Goal: Task Accomplishment & Management: Complete application form

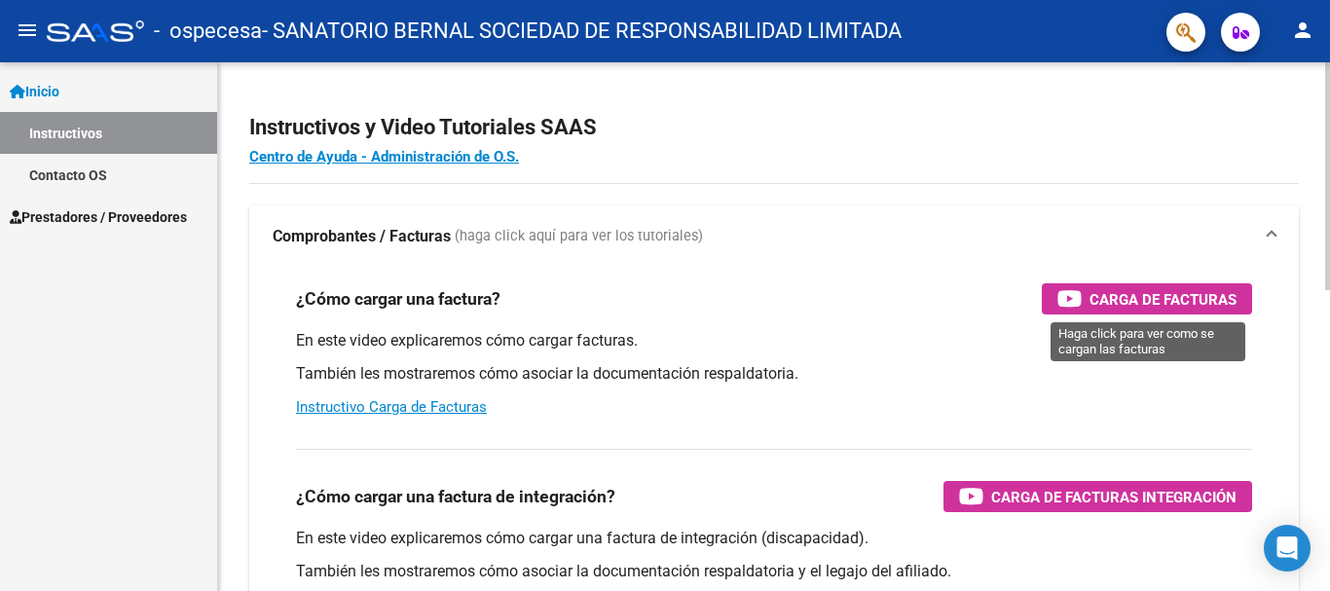
click at [1126, 300] on span "Carga de Facturas" at bounding box center [1162, 299] width 147 height 24
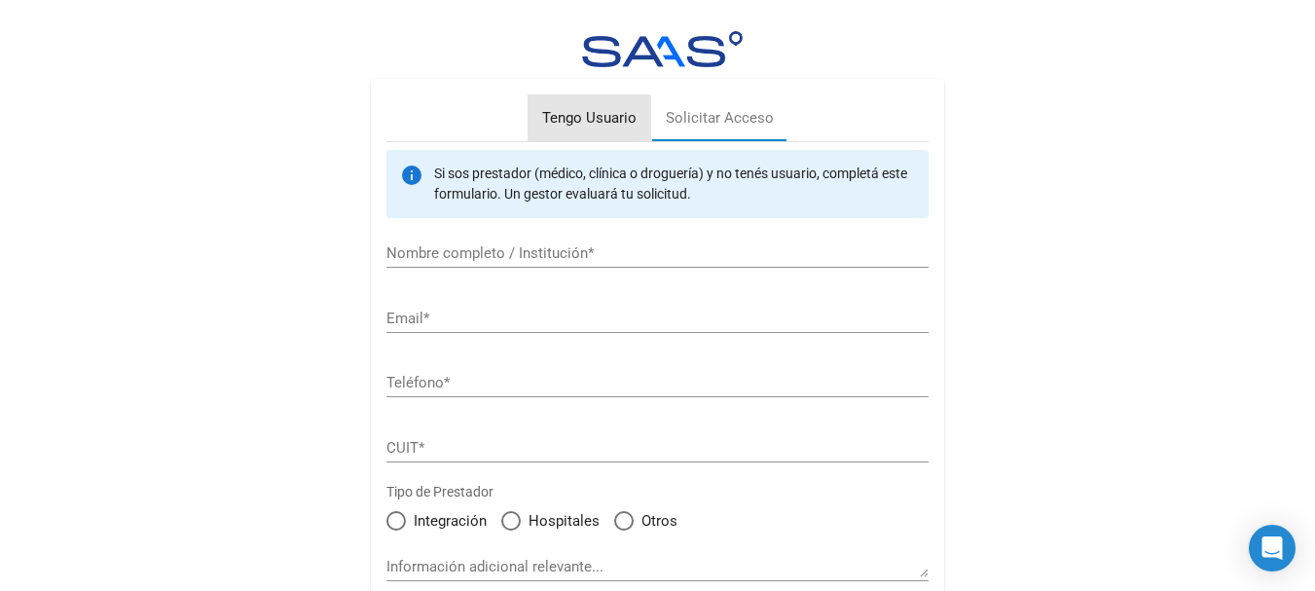
click at [568, 120] on div "Tengo Usuario" at bounding box center [589, 118] width 94 height 22
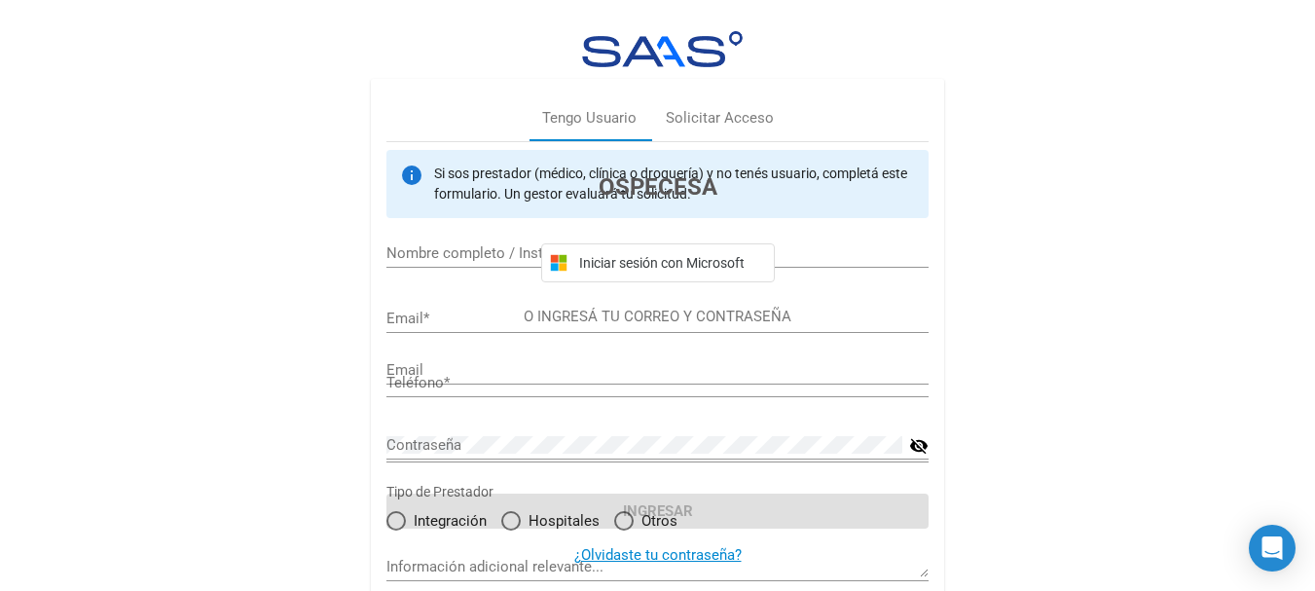
type input "[EMAIL_ADDRESS][DOMAIN_NAME]"
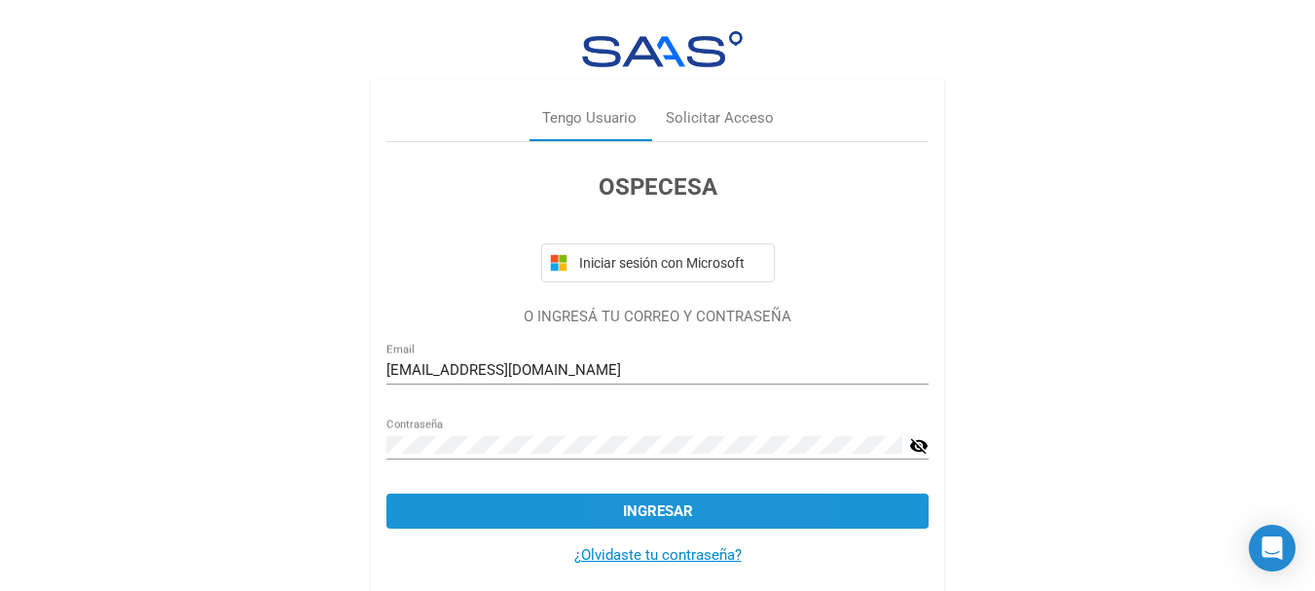
click at [634, 502] on span "Ingresar" at bounding box center [658, 511] width 70 height 18
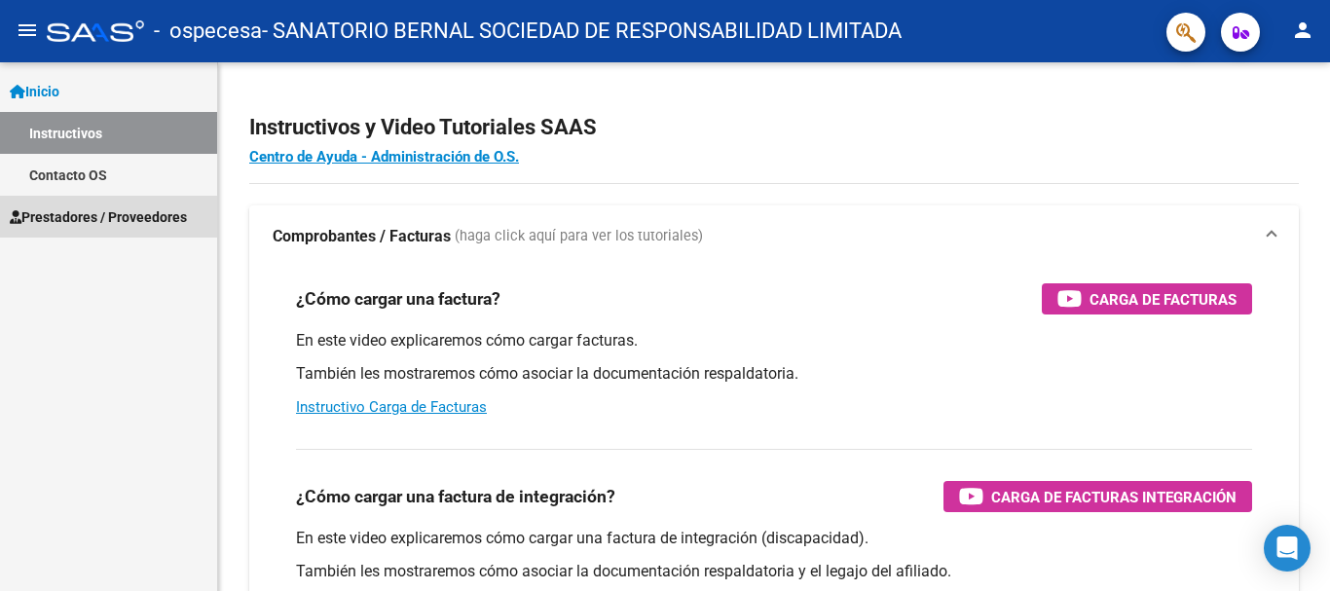
click at [118, 220] on span "Prestadores / Proveedores" at bounding box center [98, 216] width 177 height 21
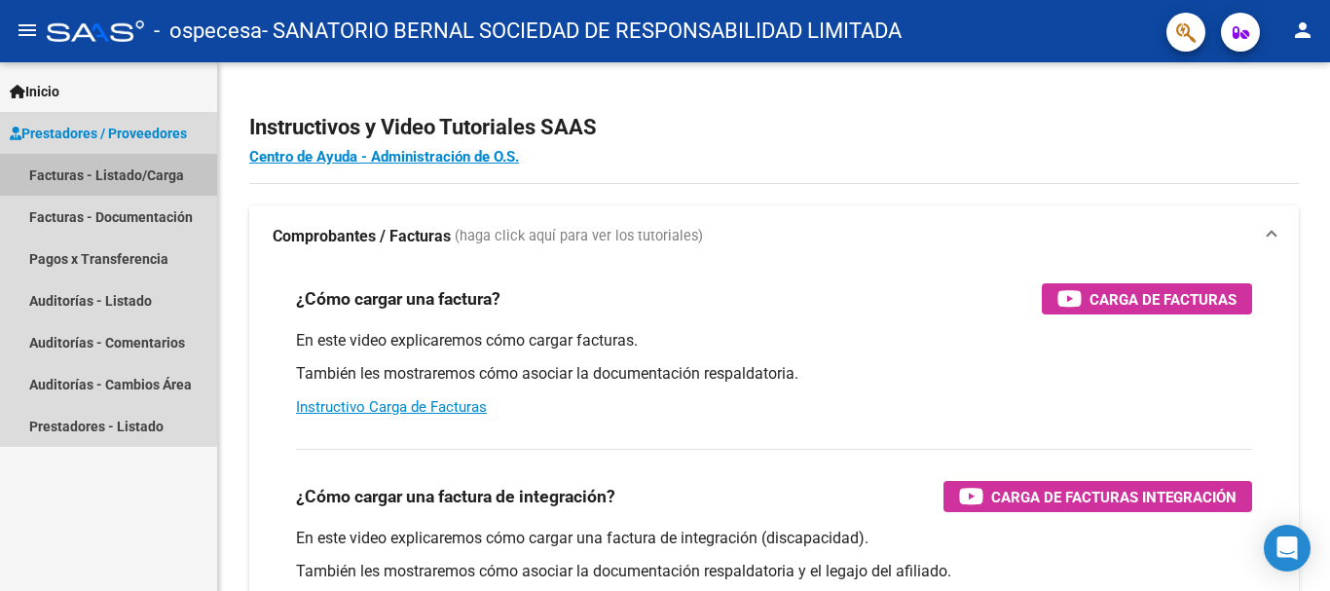
click at [135, 171] on link "Facturas - Listado/Carga" at bounding box center [108, 175] width 217 height 42
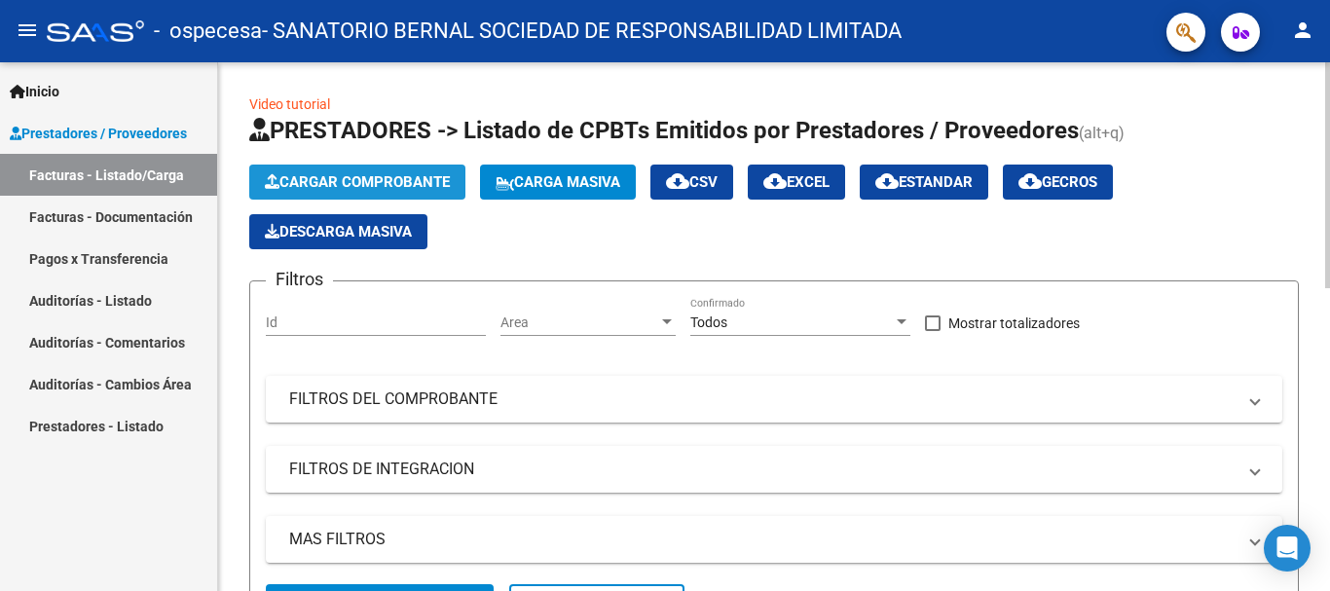
click at [386, 176] on span "Cargar Comprobante" at bounding box center [357, 182] width 185 height 18
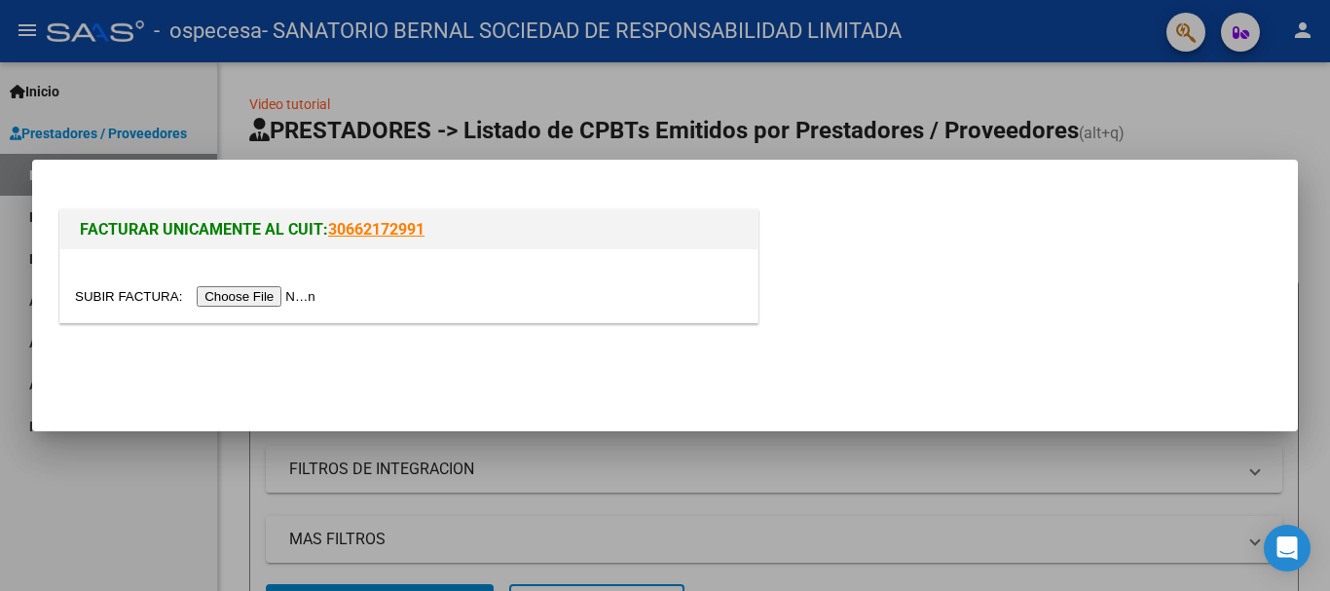
click at [265, 300] on input "file" at bounding box center [198, 296] width 246 height 20
click at [239, 293] on input "file" at bounding box center [198, 296] width 246 height 20
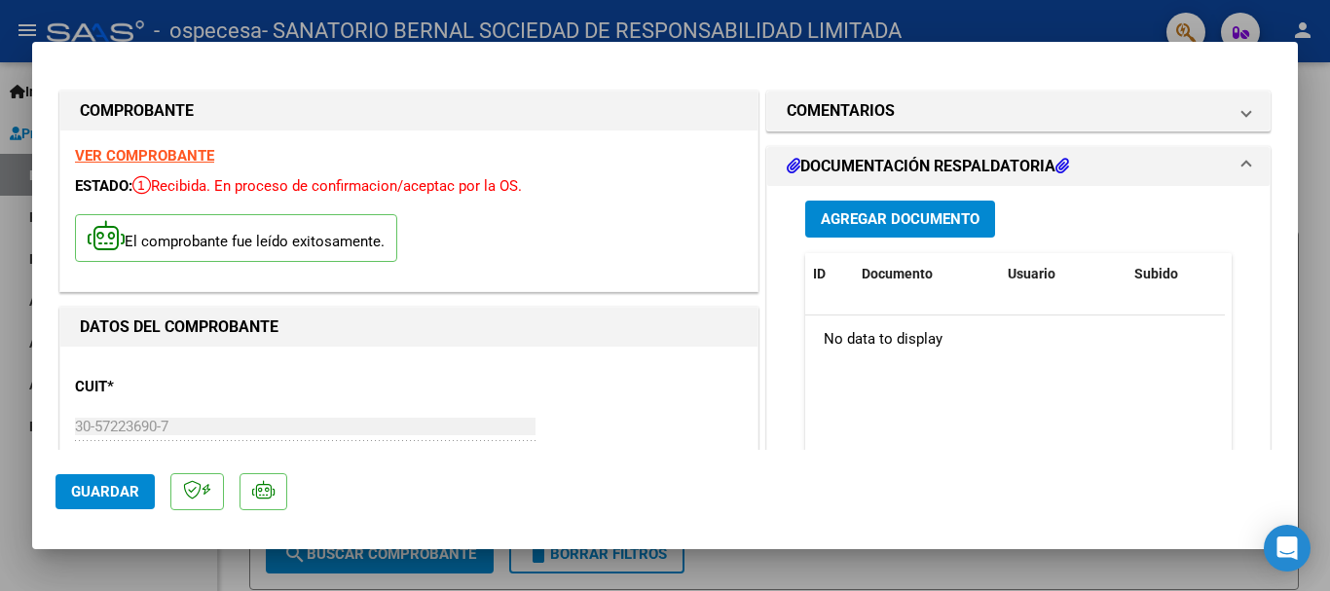
click at [841, 208] on button "Agregar Documento" at bounding box center [900, 219] width 190 height 36
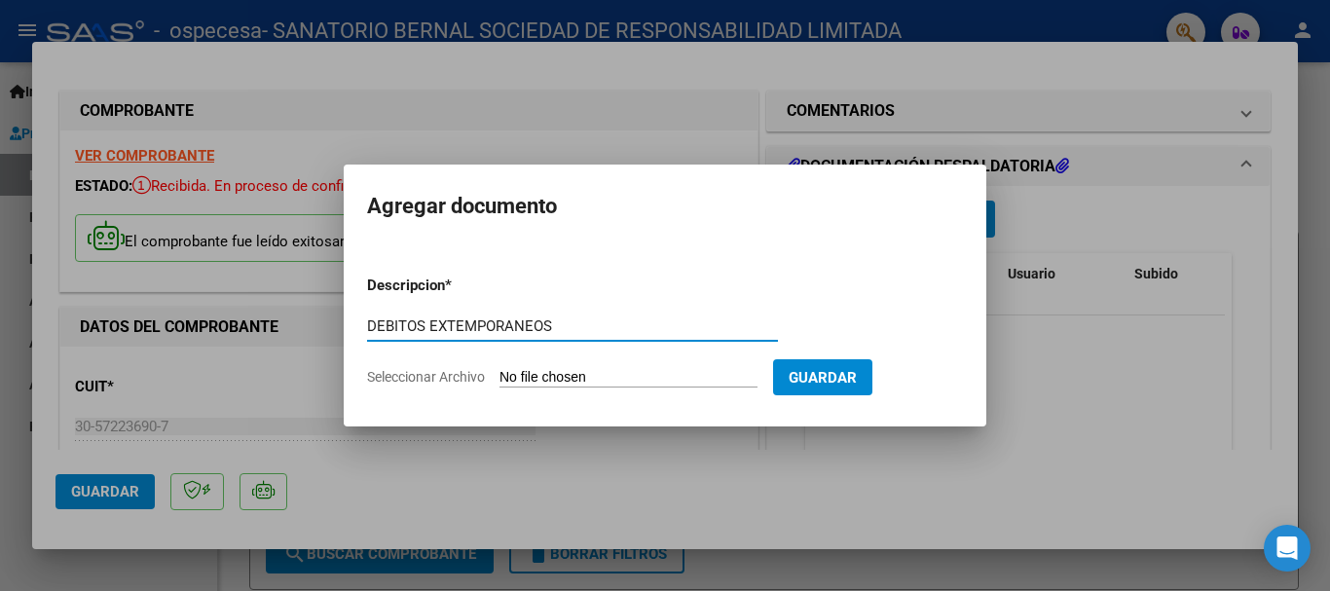
type input "DEBITOS EXTEMPORANEOS"
click at [619, 383] on input "Seleccionar Archivo" at bounding box center [628, 378] width 258 height 18
type input "C:\fakepath\DEBITOS CERAMISTAS.xlsx"
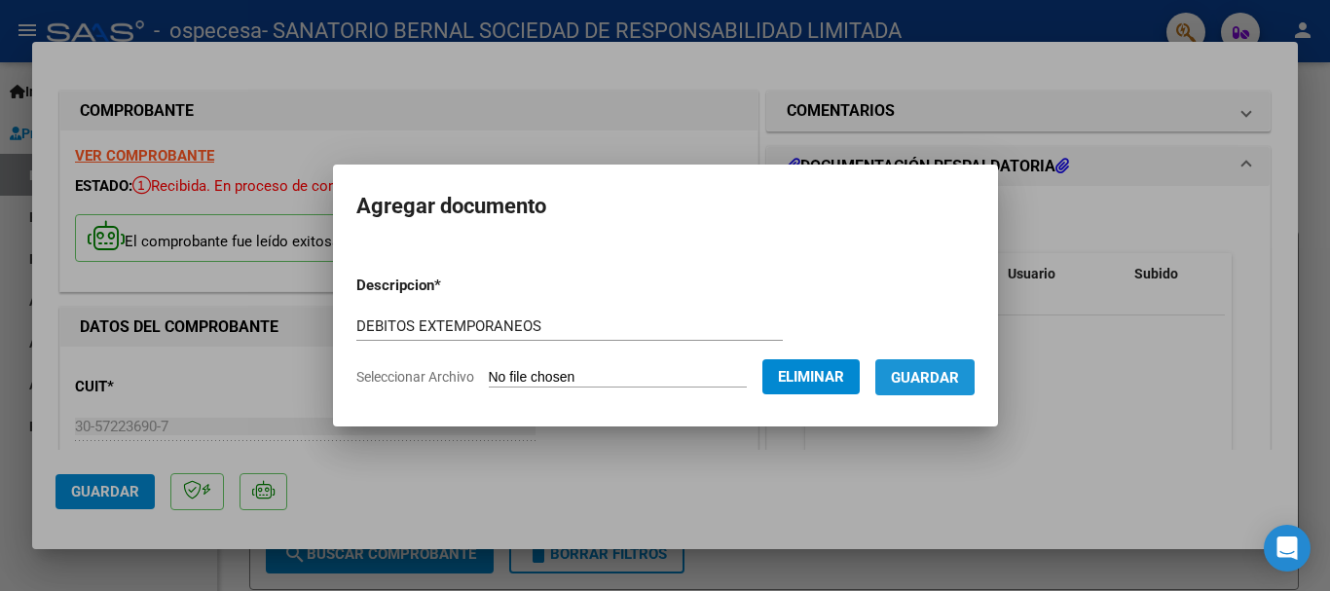
click at [932, 376] on span "Guardar" at bounding box center [925, 378] width 68 height 18
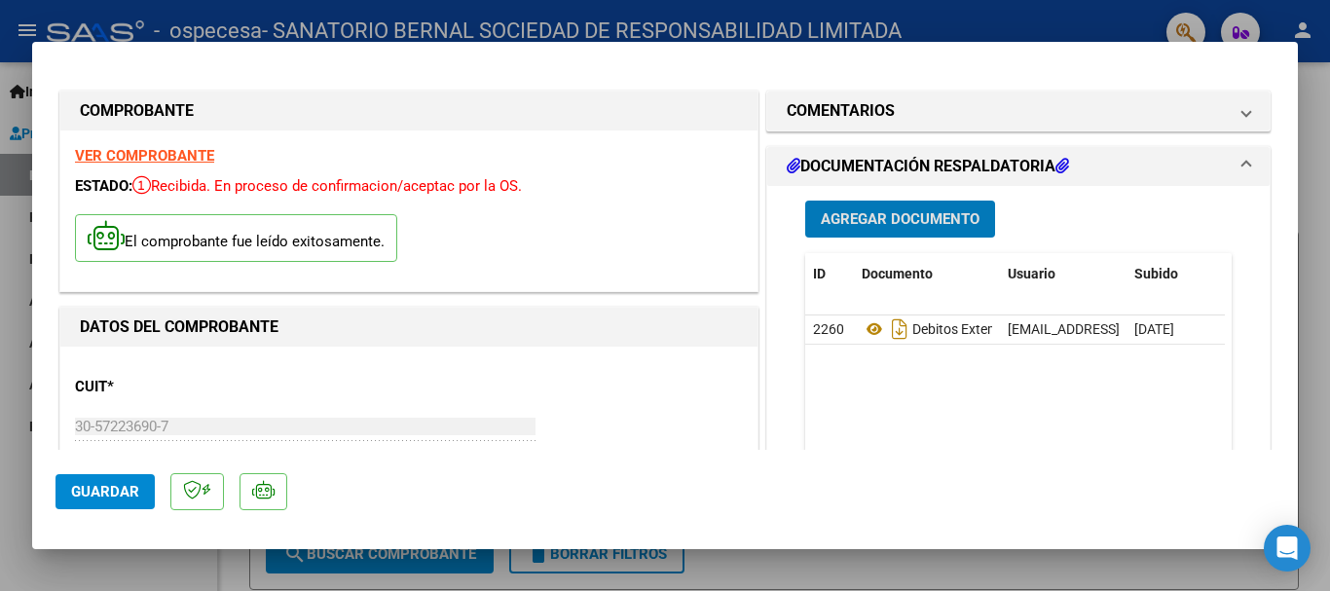
click at [126, 493] on span "Guardar" at bounding box center [105, 492] width 68 height 18
click at [143, 494] on button "Guardar" at bounding box center [104, 491] width 99 height 35
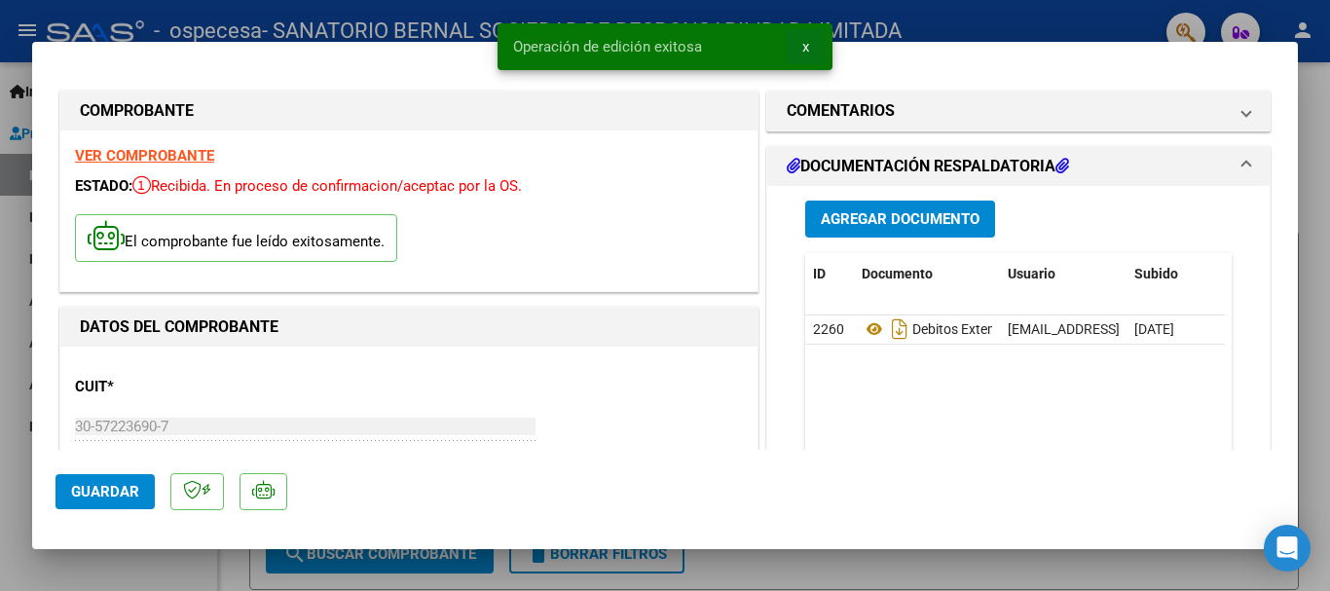
click at [797, 50] on button "x" at bounding box center [805, 46] width 38 height 35
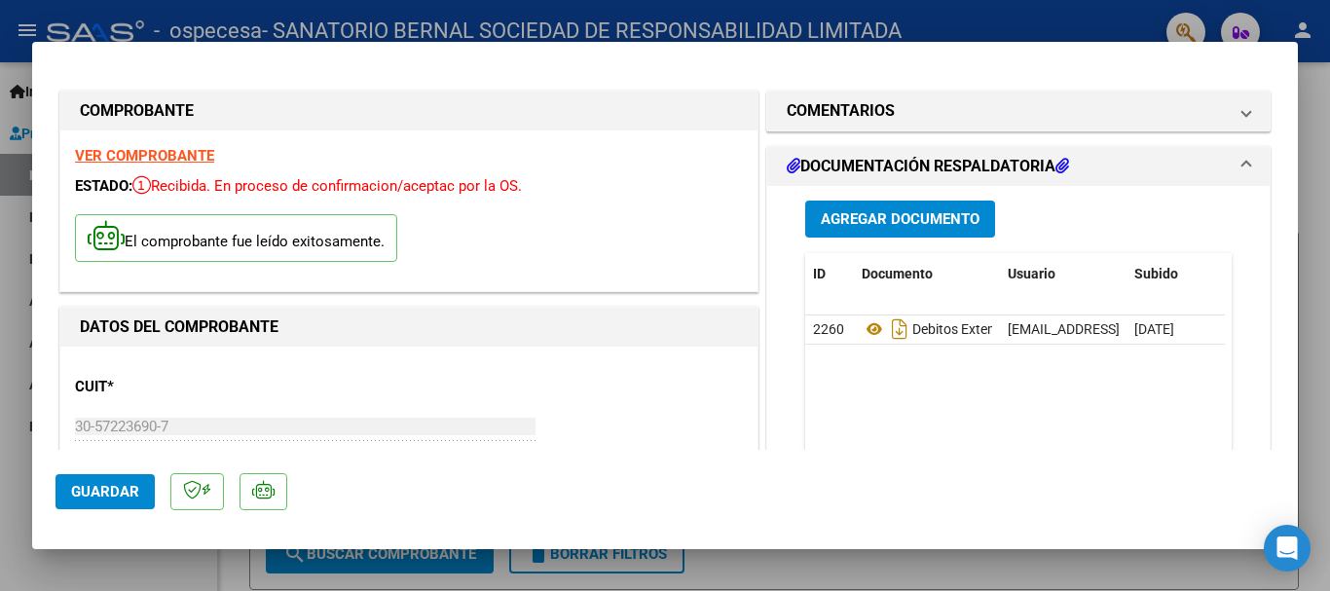
click at [728, 567] on div at bounding box center [665, 295] width 1330 height 591
type input "$ 0,00"
